Goal: Use online tool/utility: Utilize a website feature to perform a specific function

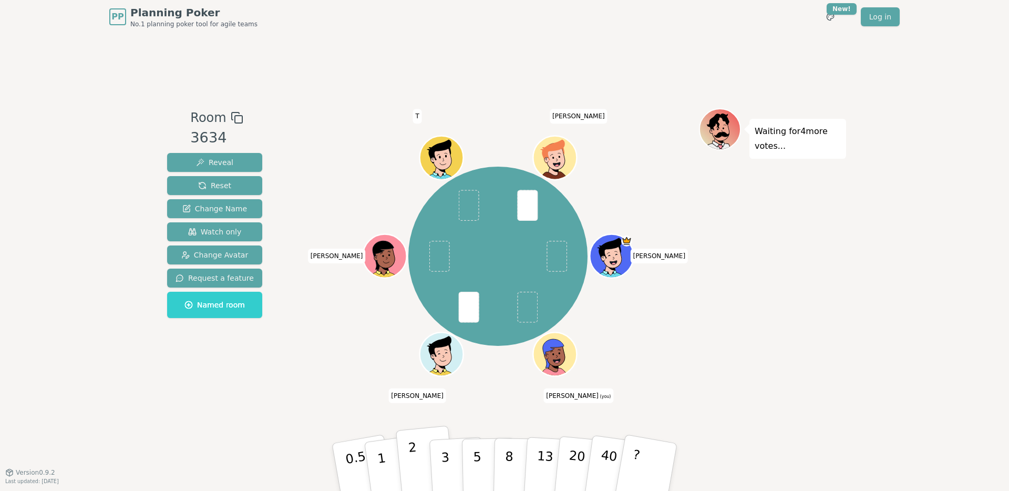
click at [413, 459] on p "2" at bounding box center [415, 468] width 14 height 57
click at [408, 461] on button "2" at bounding box center [426, 467] width 60 height 84
click at [474, 444] on p "5" at bounding box center [477, 467] width 9 height 57
click at [412, 467] on p "2" at bounding box center [415, 468] width 14 height 57
click at [473, 462] on p "5" at bounding box center [477, 467] width 9 height 57
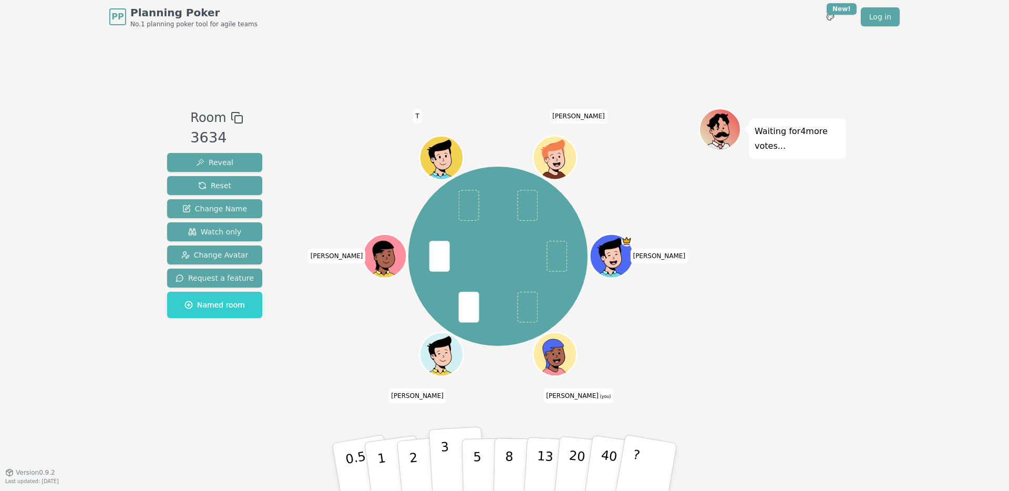
click at [452, 455] on button "3" at bounding box center [457, 467] width 57 height 82
click at [440, 458] on button "3" at bounding box center [457, 467] width 57 height 82
click at [493, 412] on div "Room 3634 Reveal Reset Change Name Watch only Change Avatar Request a feature N…" at bounding box center [504, 253] width 683 height 438
click at [487, 447] on button "5" at bounding box center [489, 467] width 54 height 80
click at [487, 394] on div "[PERSON_NAME] (you) [PERSON_NAME] T [PERSON_NAME]" at bounding box center [498, 252] width 402 height 289
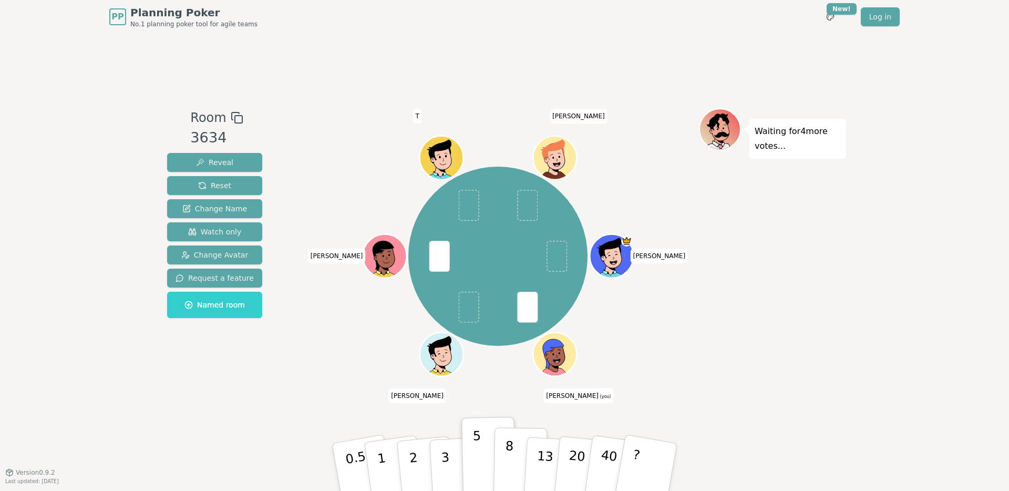
click at [508, 469] on p "8" at bounding box center [508, 466] width 9 height 57
click at [476, 458] on p "5" at bounding box center [477, 467] width 9 height 57
